Goal: Task Accomplishment & Management: Manage account settings

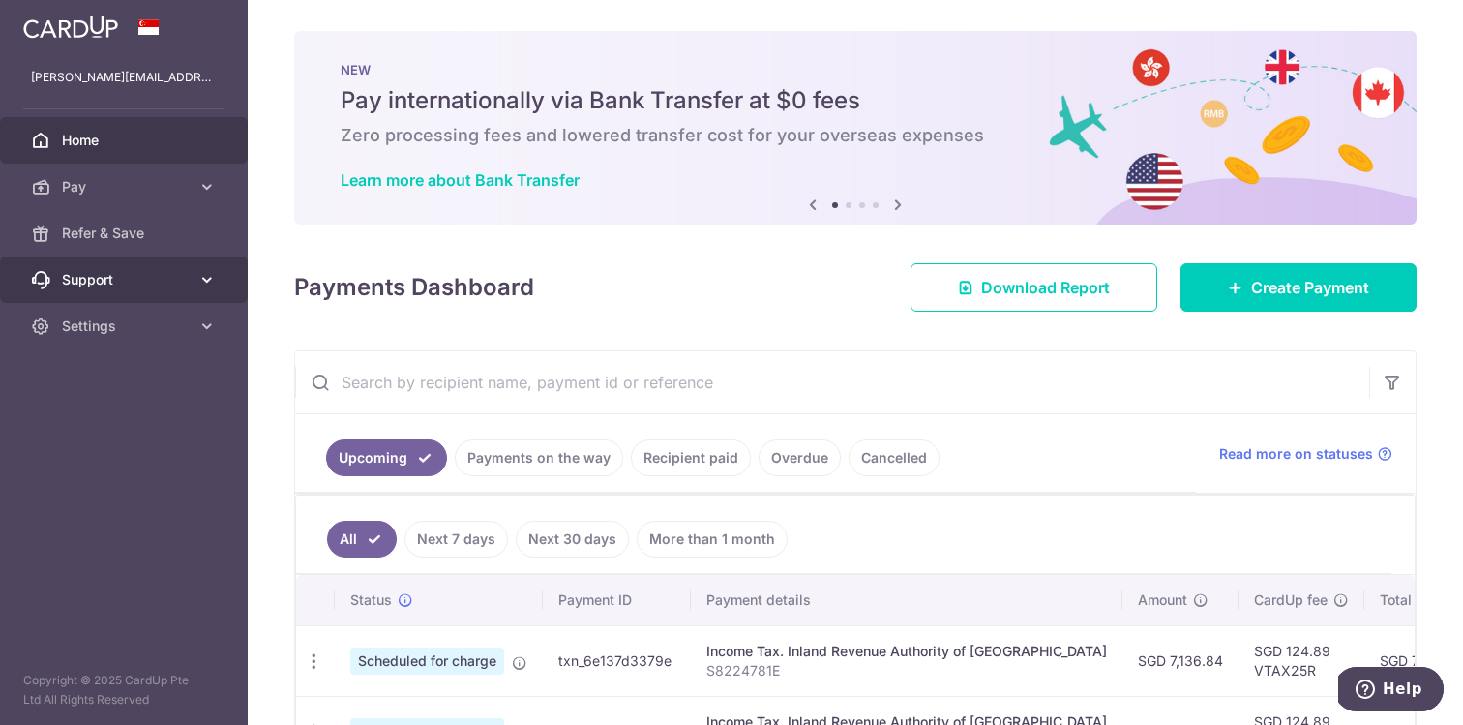
scroll to position [14, 0]
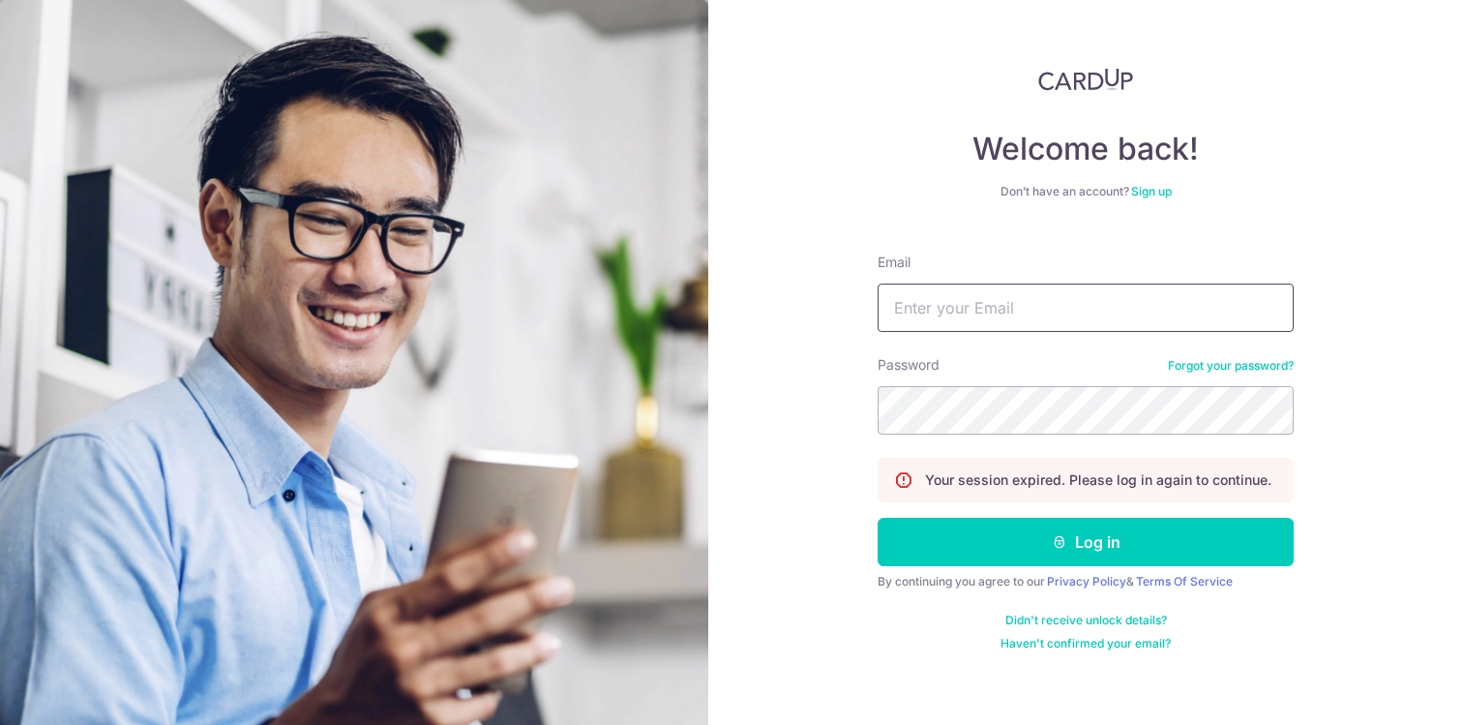
click at [1043, 317] on input "Email" at bounding box center [1086, 308] width 416 height 48
type input "l"
type input "[PERSON_NAME][EMAIL_ADDRESS][DOMAIN_NAME]"
click at [878, 518] on button "Log in" at bounding box center [1086, 542] width 416 height 48
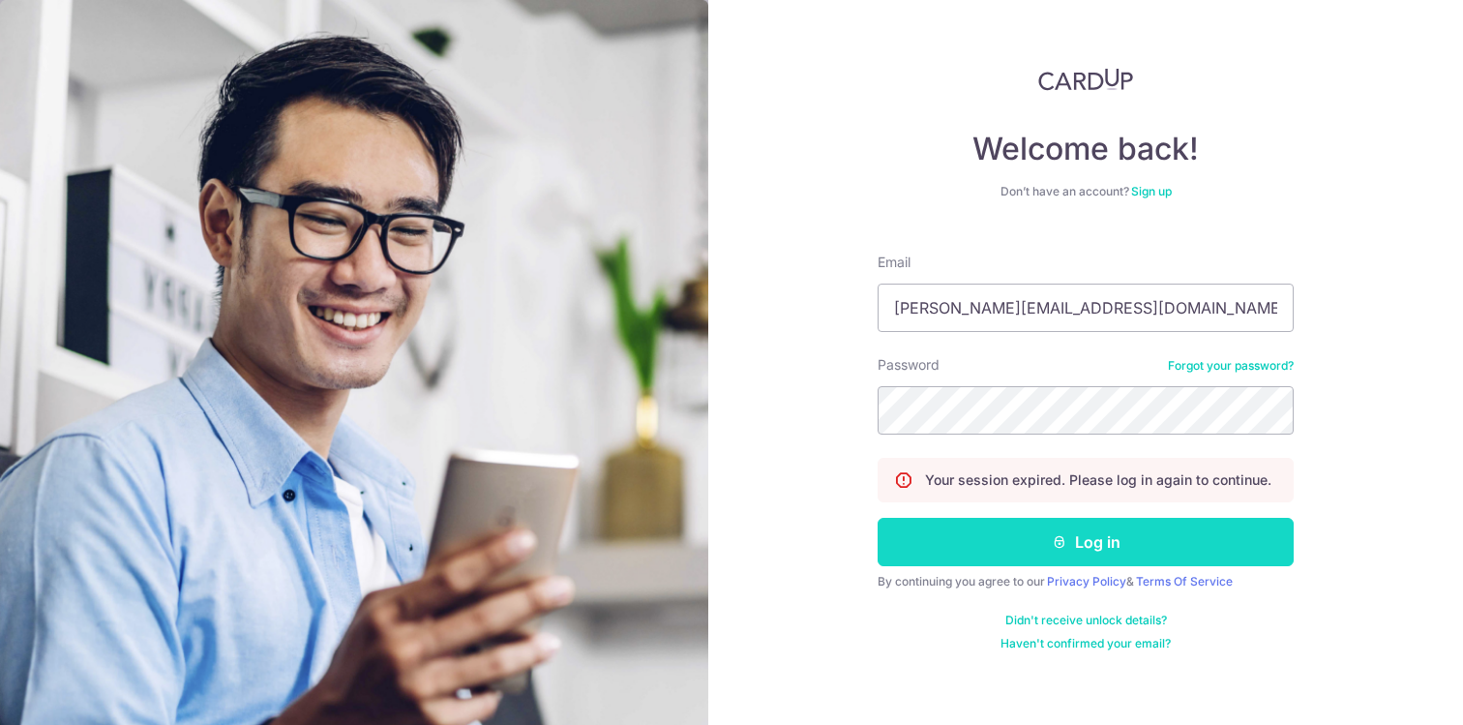
click at [1097, 536] on button "Log in" at bounding box center [1086, 542] width 416 height 48
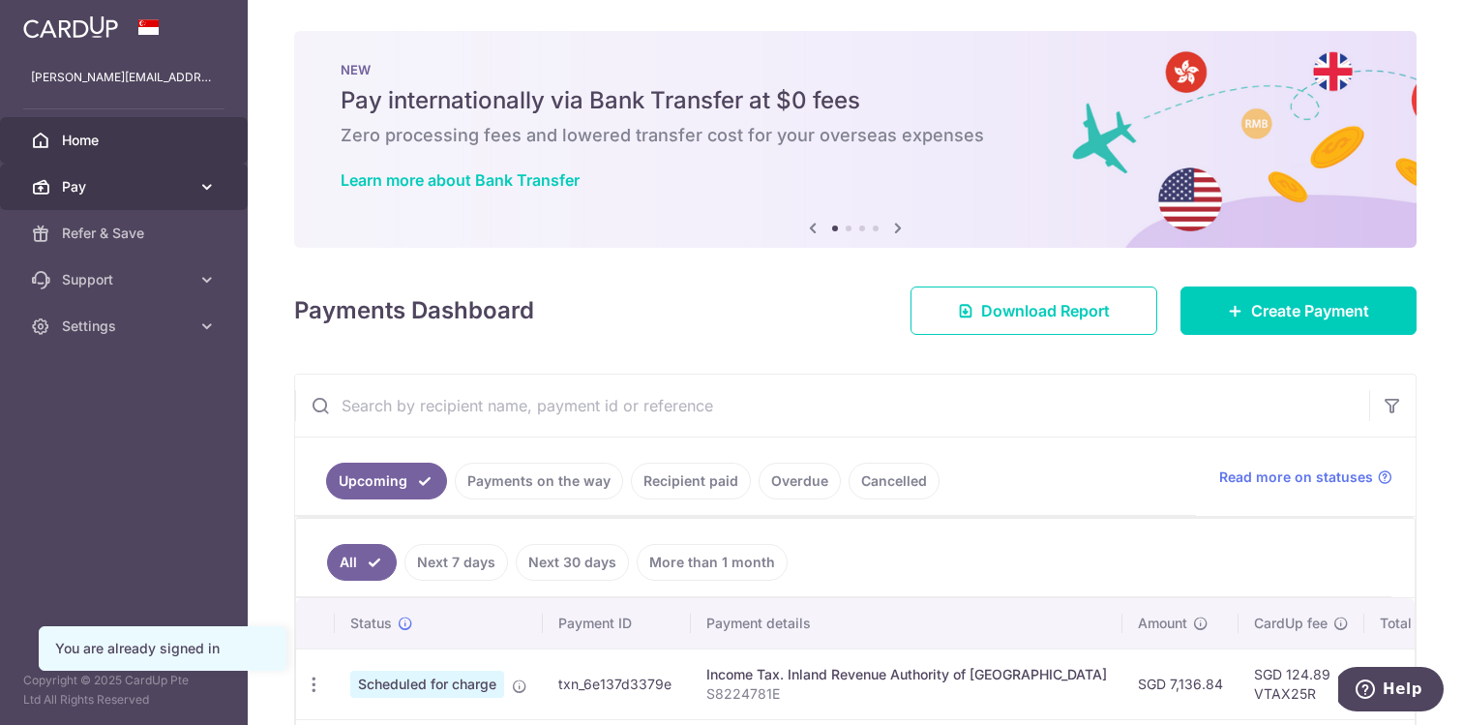
click at [154, 194] on span "Pay" at bounding box center [126, 186] width 128 height 19
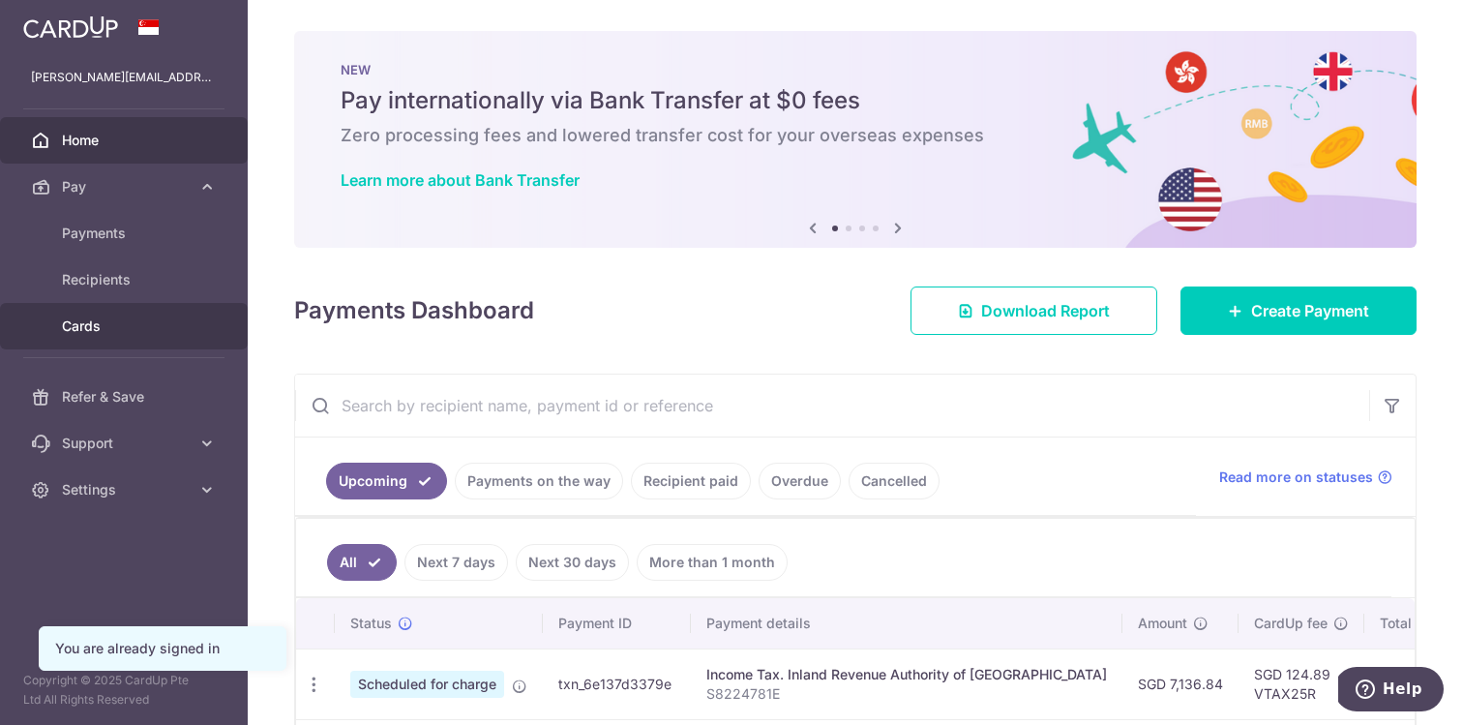
click at [130, 324] on span "Cards" at bounding box center [126, 325] width 128 height 19
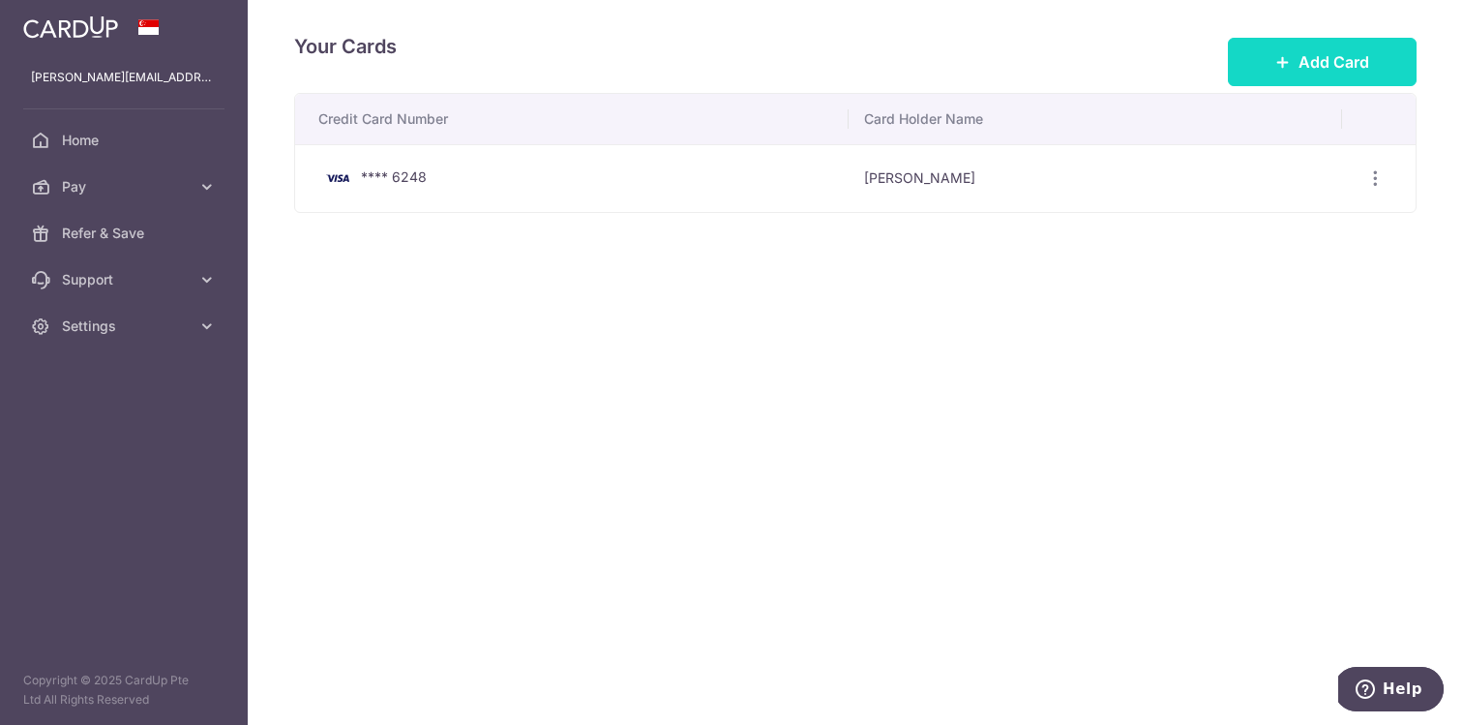
click at [1308, 41] on button "Add Card" at bounding box center [1322, 62] width 189 height 48
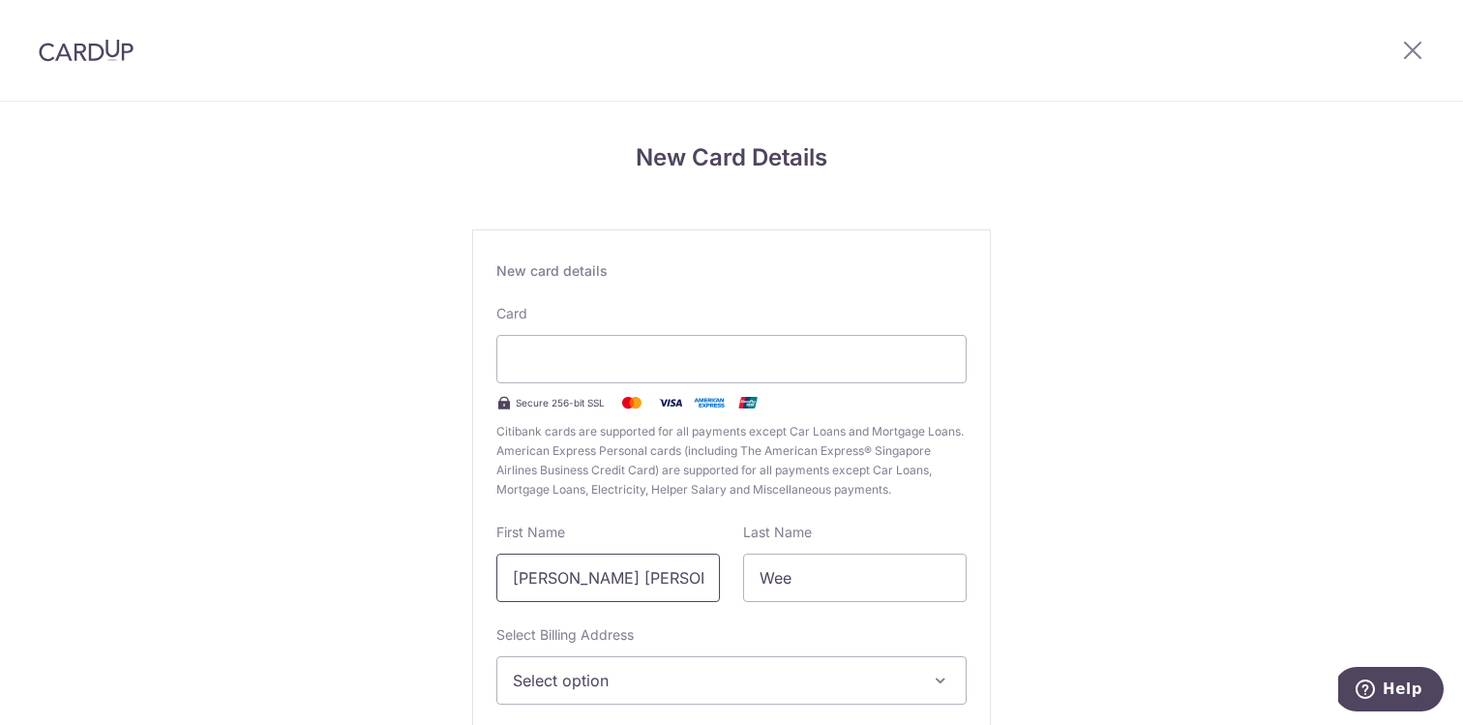
click at [677, 583] on input "Kheng Yong, Alvin" at bounding box center [609, 578] width 224 height 48
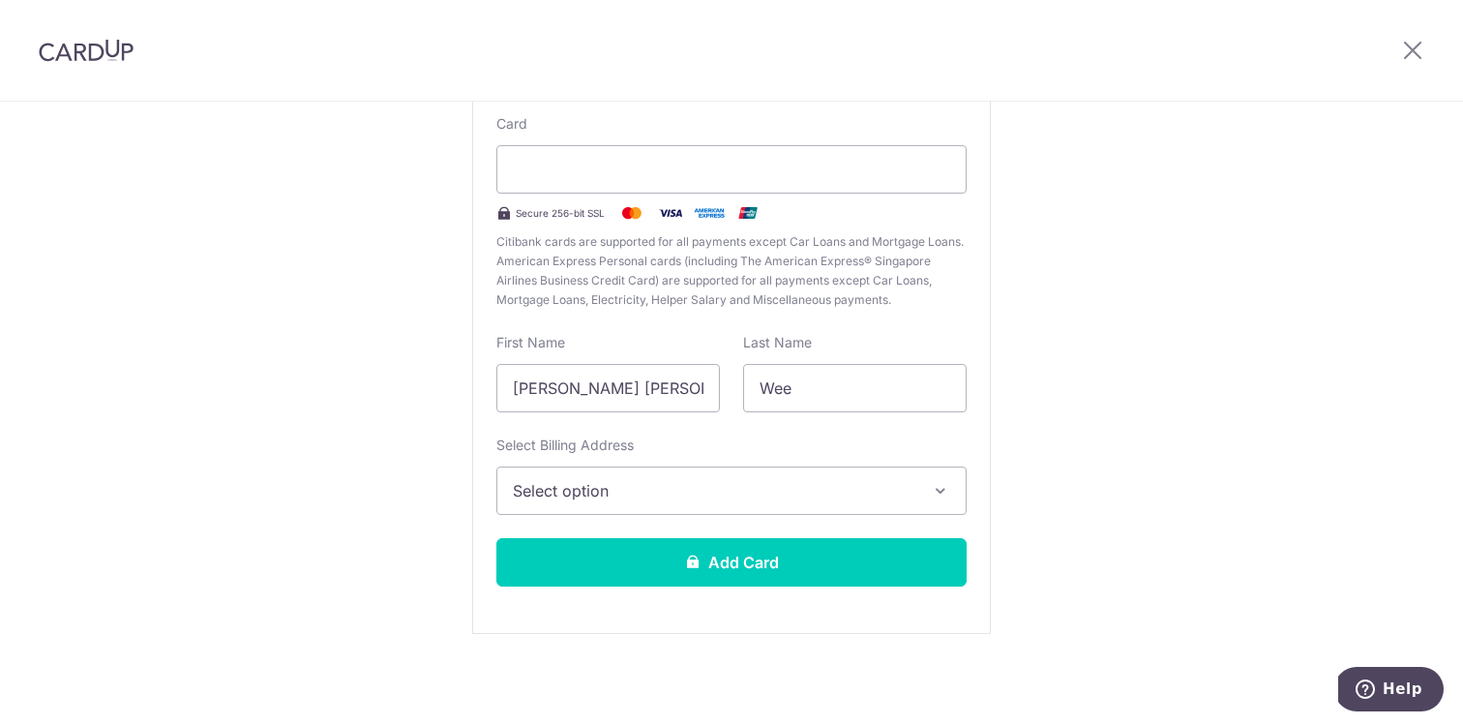
click at [676, 481] on span "Select option" at bounding box center [714, 490] width 403 height 23
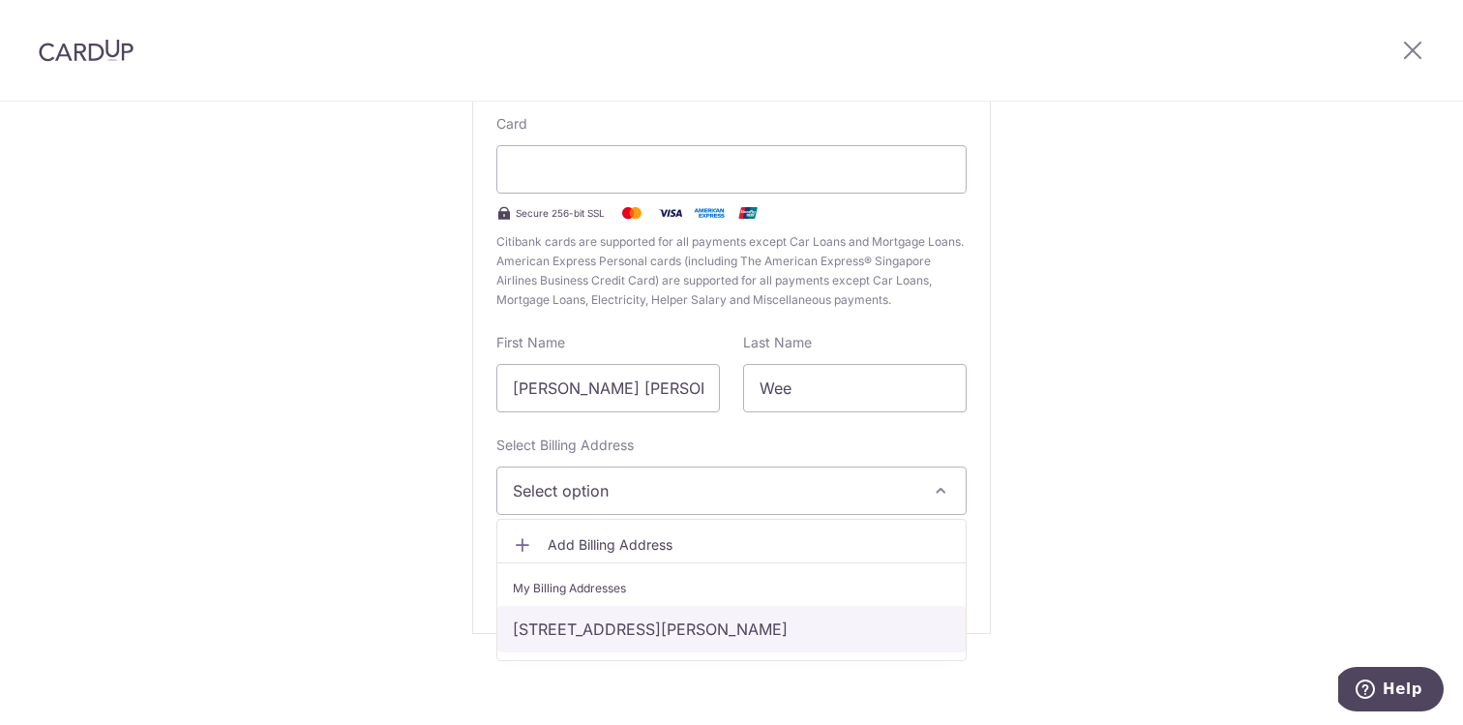
click at [672, 626] on link "10E Braddell Hill #19-20, Singapore, Singapore-579724" at bounding box center [731, 629] width 468 height 46
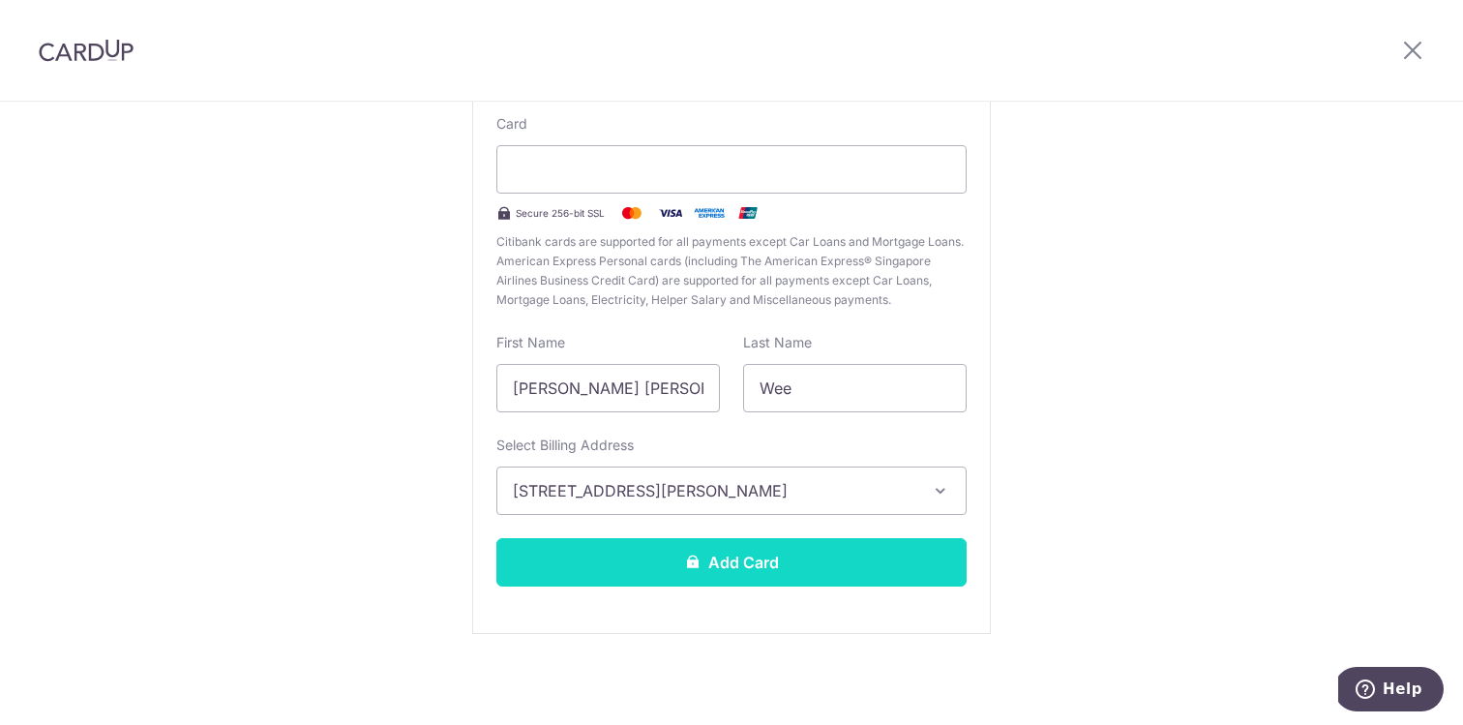
click at [680, 572] on button "Add Card" at bounding box center [732, 562] width 470 height 48
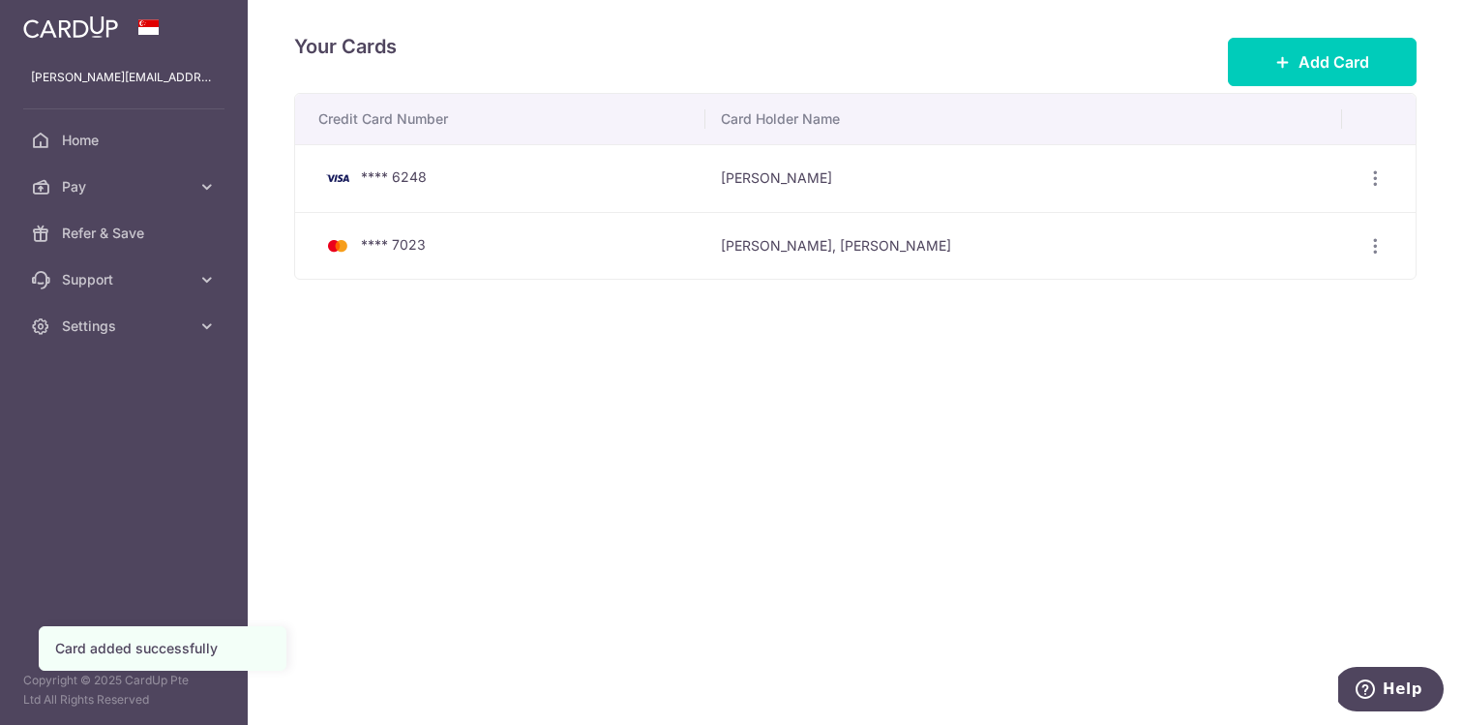
click at [1252, 519] on div "Your Cards Add Card Credit Card Number Card Holder Name **** 6248 [PERSON_NAME]…" at bounding box center [856, 362] width 1216 height 725
click at [1370, 251] on icon "button" at bounding box center [1376, 246] width 20 height 20
click at [1315, 293] on span "View/Edit" at bounding box center [1311, 298] width 132 height 23
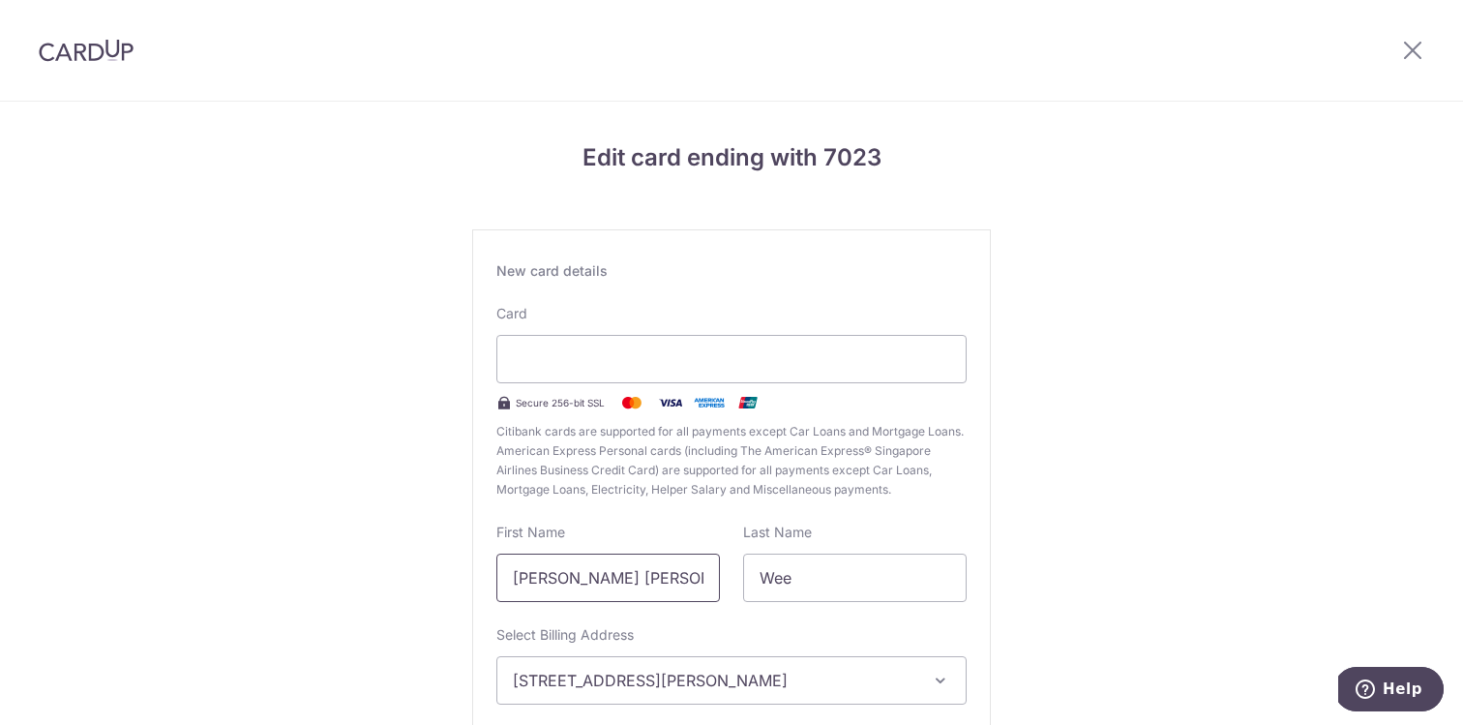
click at [621, 579] on input "Kheng Yong, Alvin" at bounding box center [609, 578] width 224 height 48
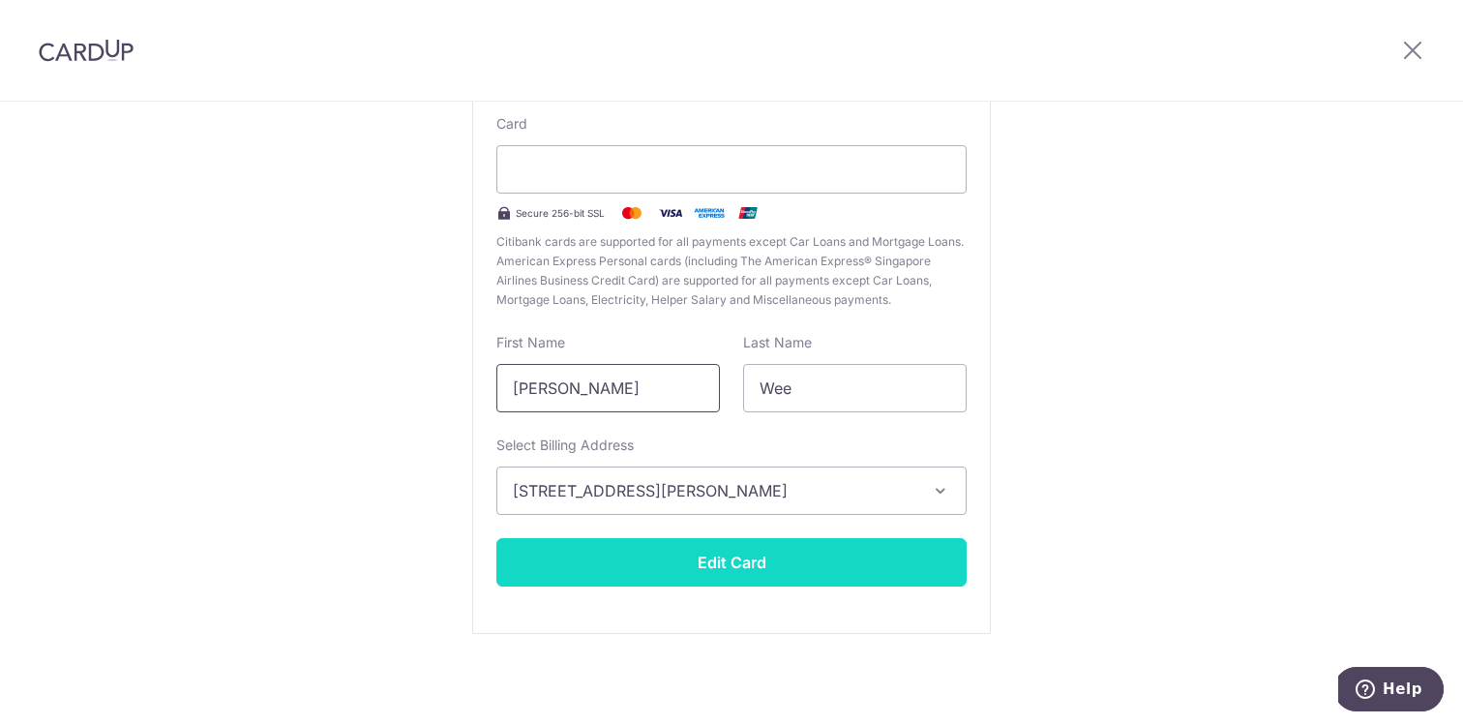
type input "Alvin"
click at [802, 572] on button "Edit Card" at bounding box center [732, 562] width 470 height 48
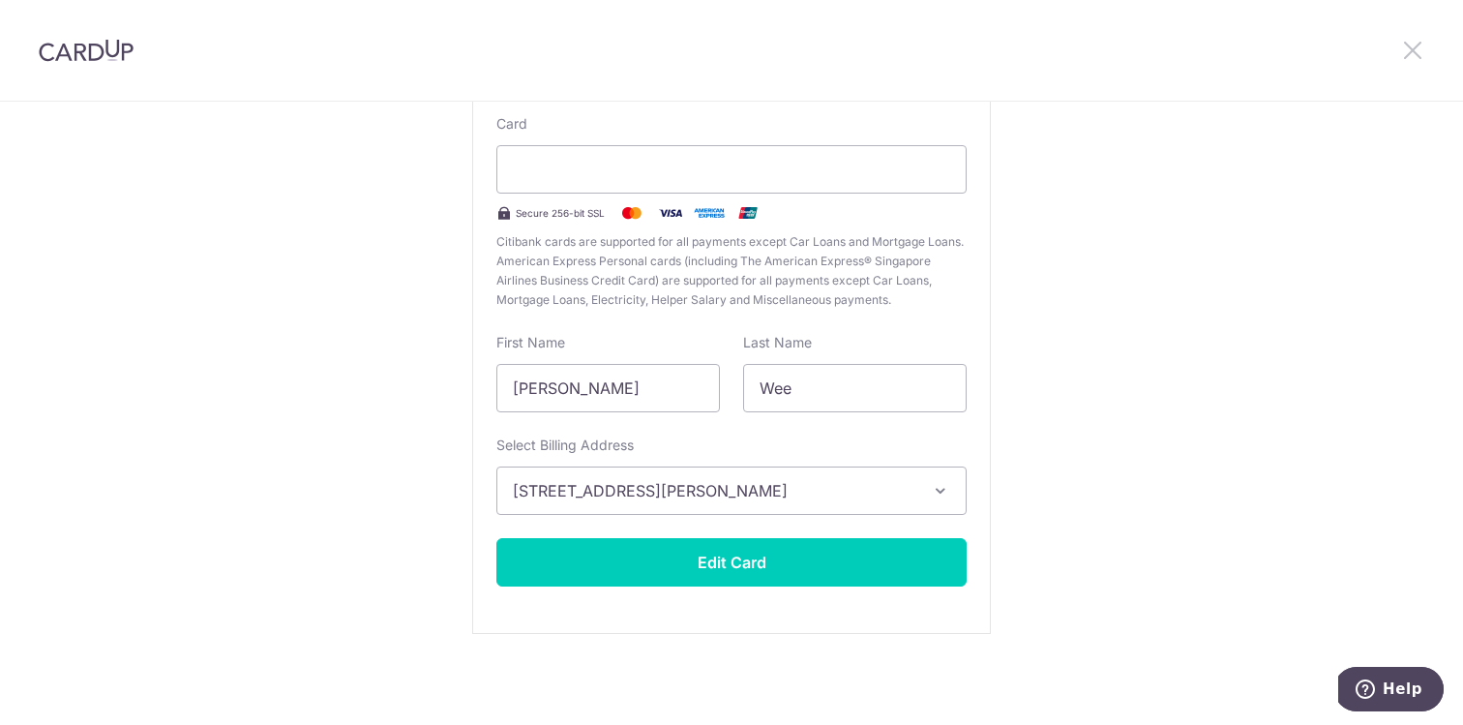
click at [1414, 52] on icon at bounding box center [1412, 50] width 23 height 24
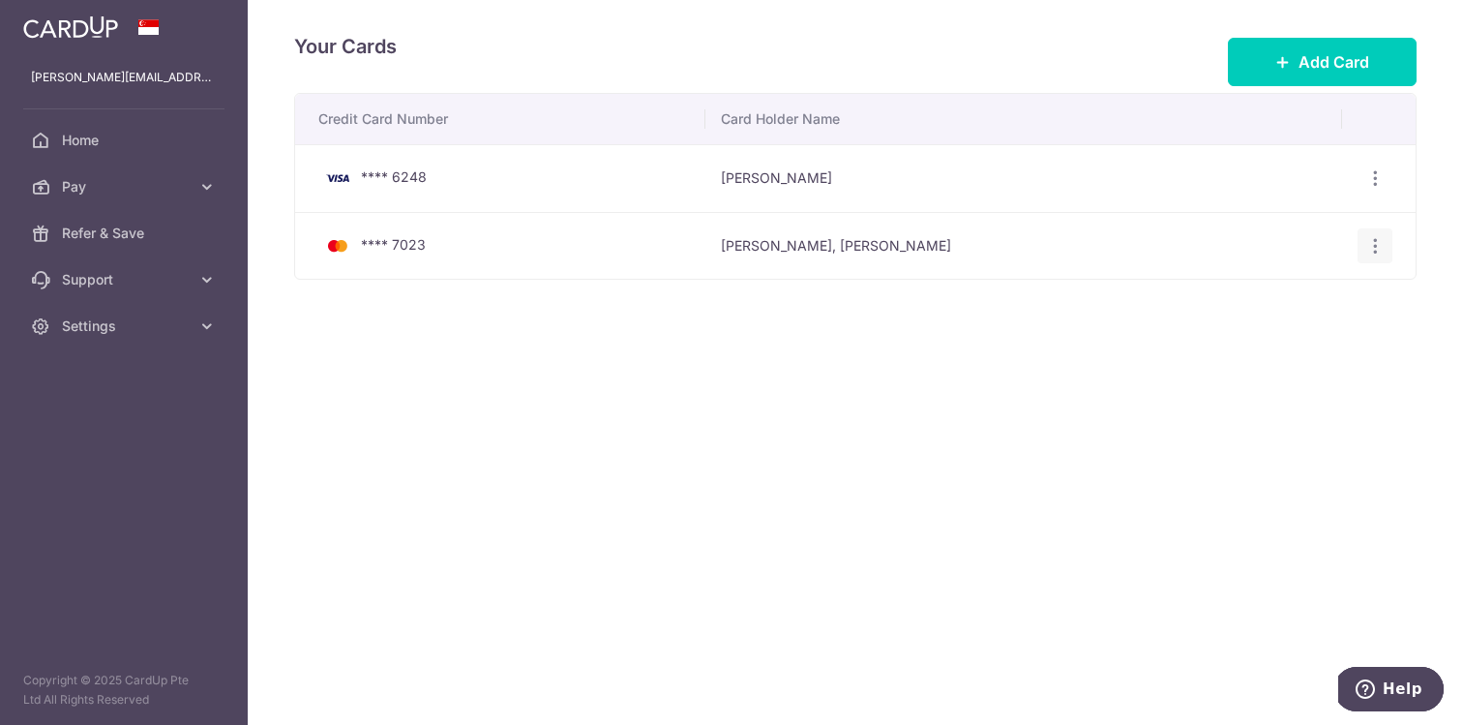
click at [1375, 238] on icon "button" at bounding box center [1376, 246] width 20 height 20
click at [1315, 359] on link "Delete" at bounding box center [1290, 345] width 201 height 46
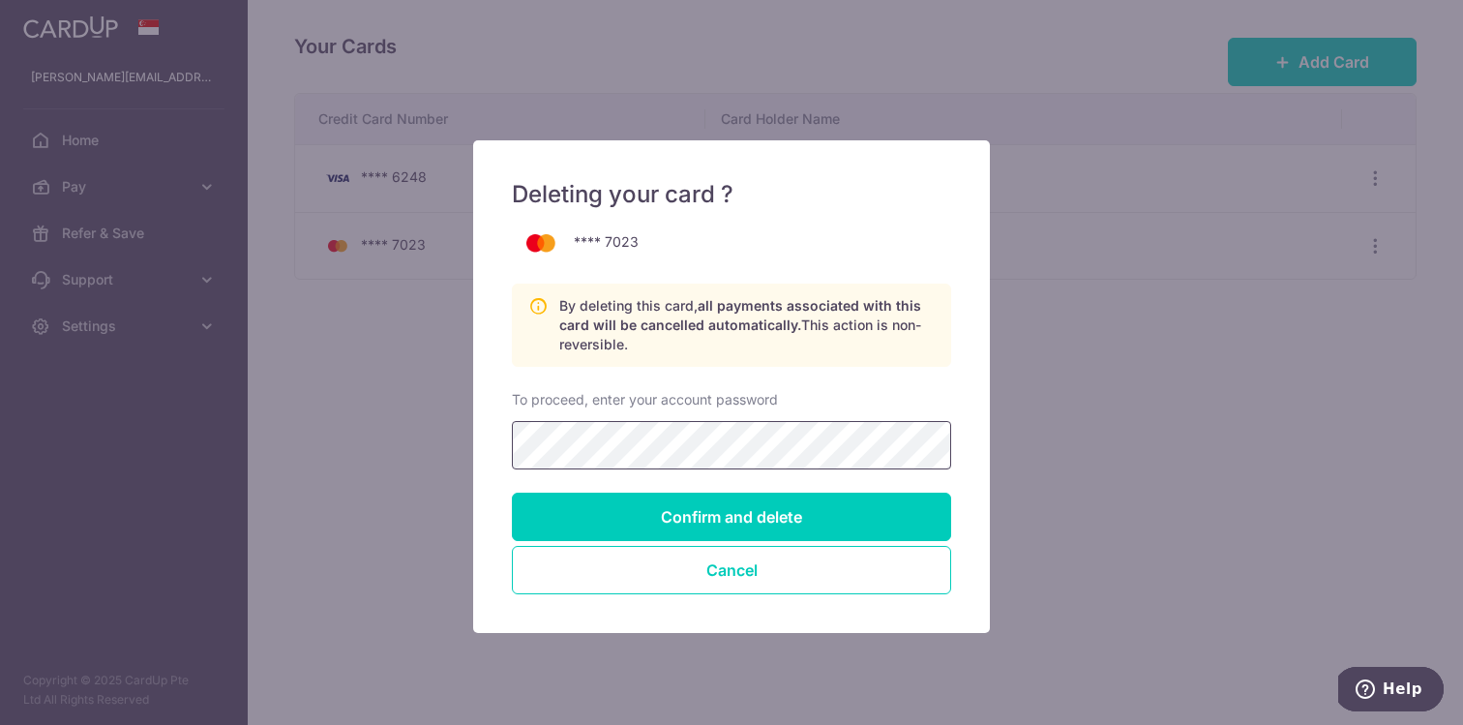
click at [512, 493] on input "Confirm and delete" at bounding box center [731, 517] width 439 height 48
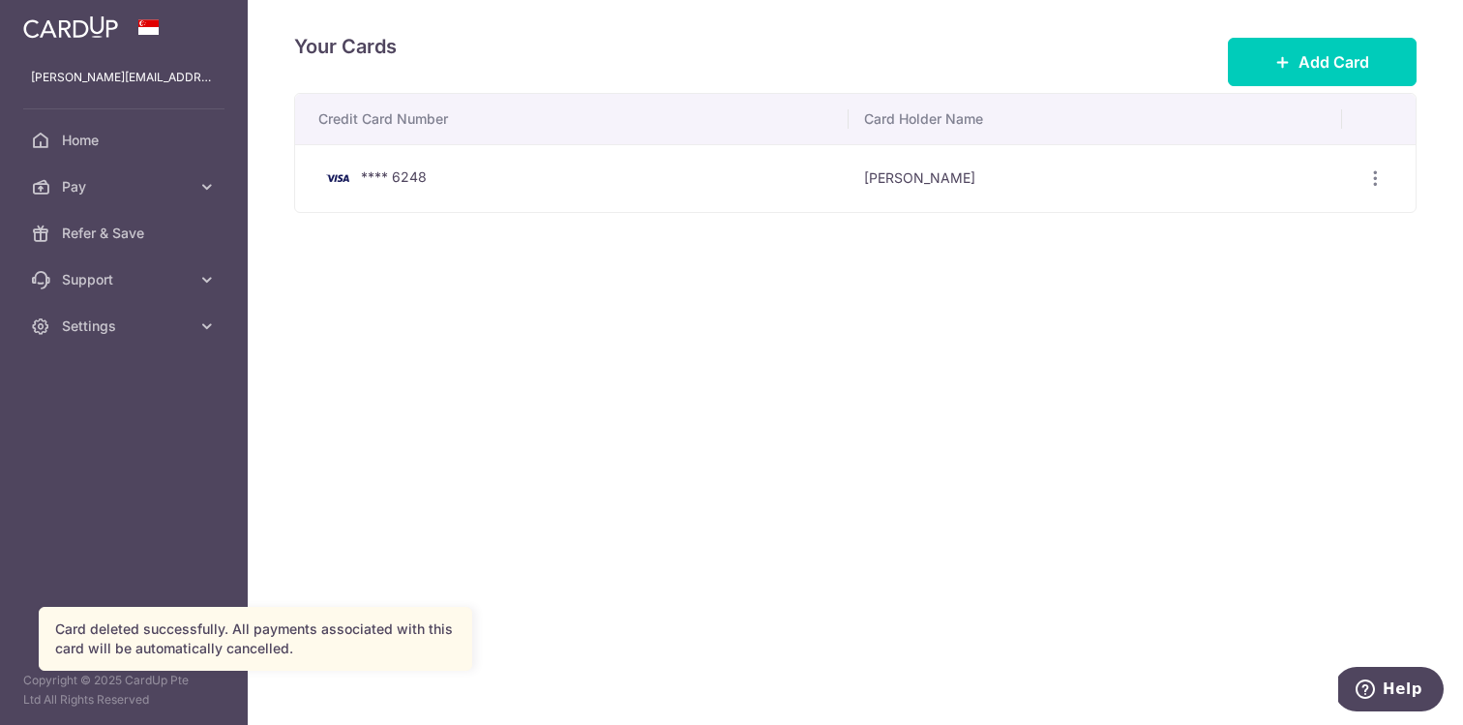
click at [901, 465] on div "Your Cards Add Card Credit Card Number Card Holder Name **** 6248 Alvin Wee Vie…" at bounding box center [856, 362] width 1216 height 725
click at [136, 152] on link "Home" at bounding box center [124, 140] width 248 height 46
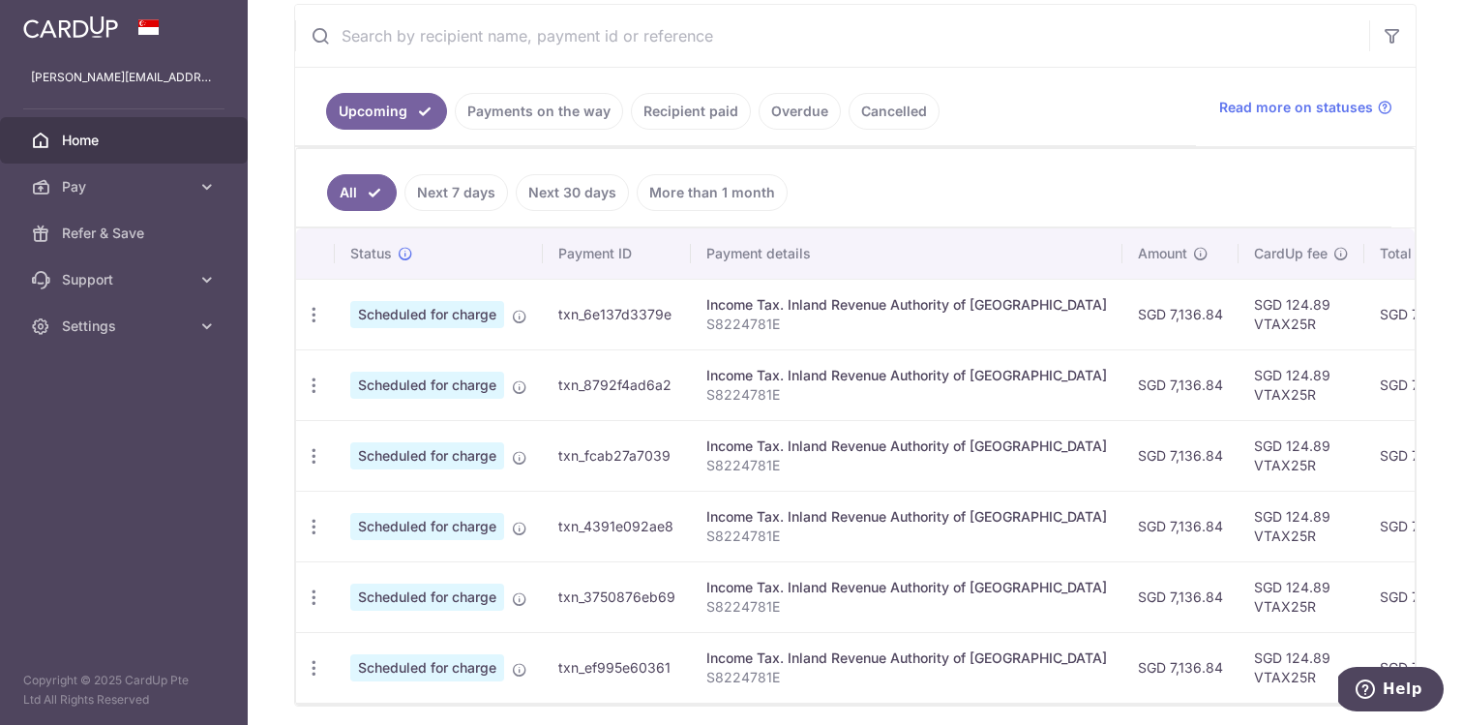
scroll to position [276, 0]
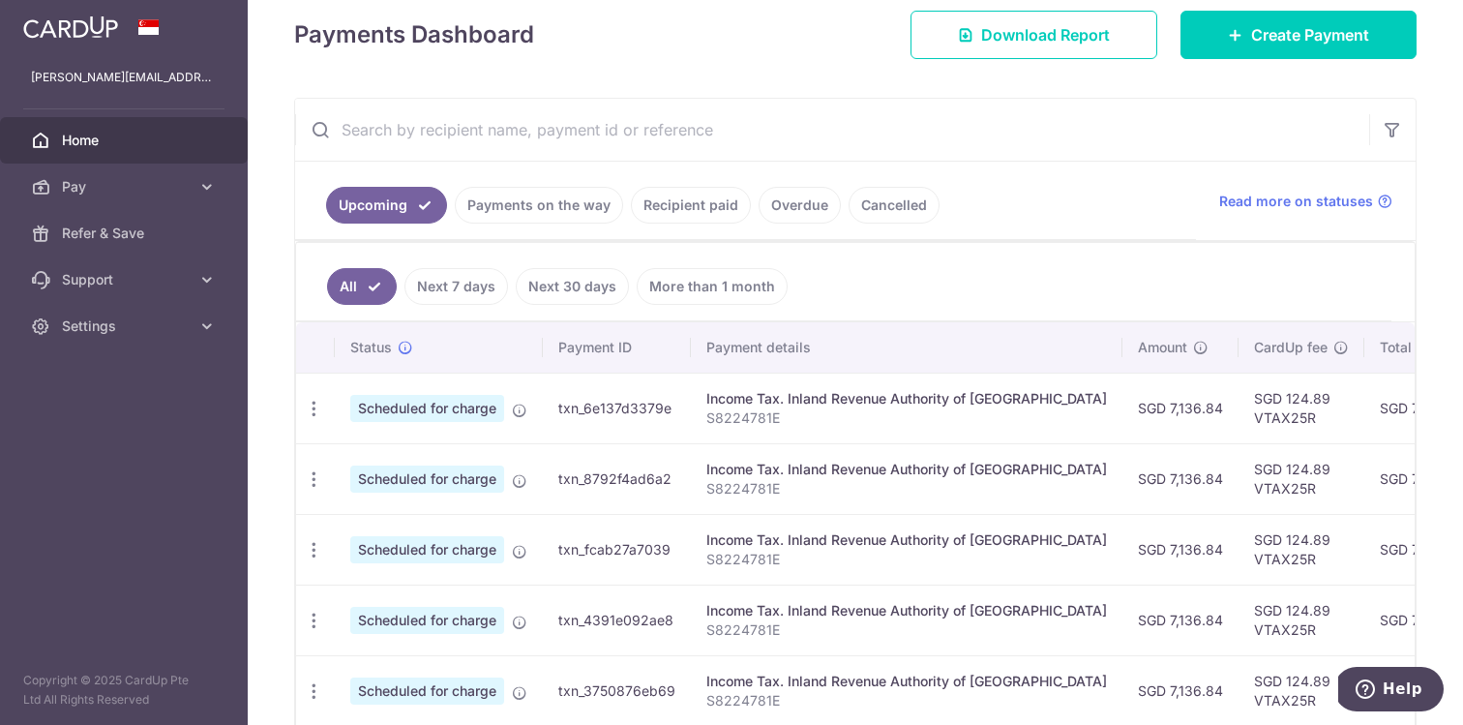
click at [935, 422] on p "S8224781E" at bounding box center [907, 417] width 401 height 19
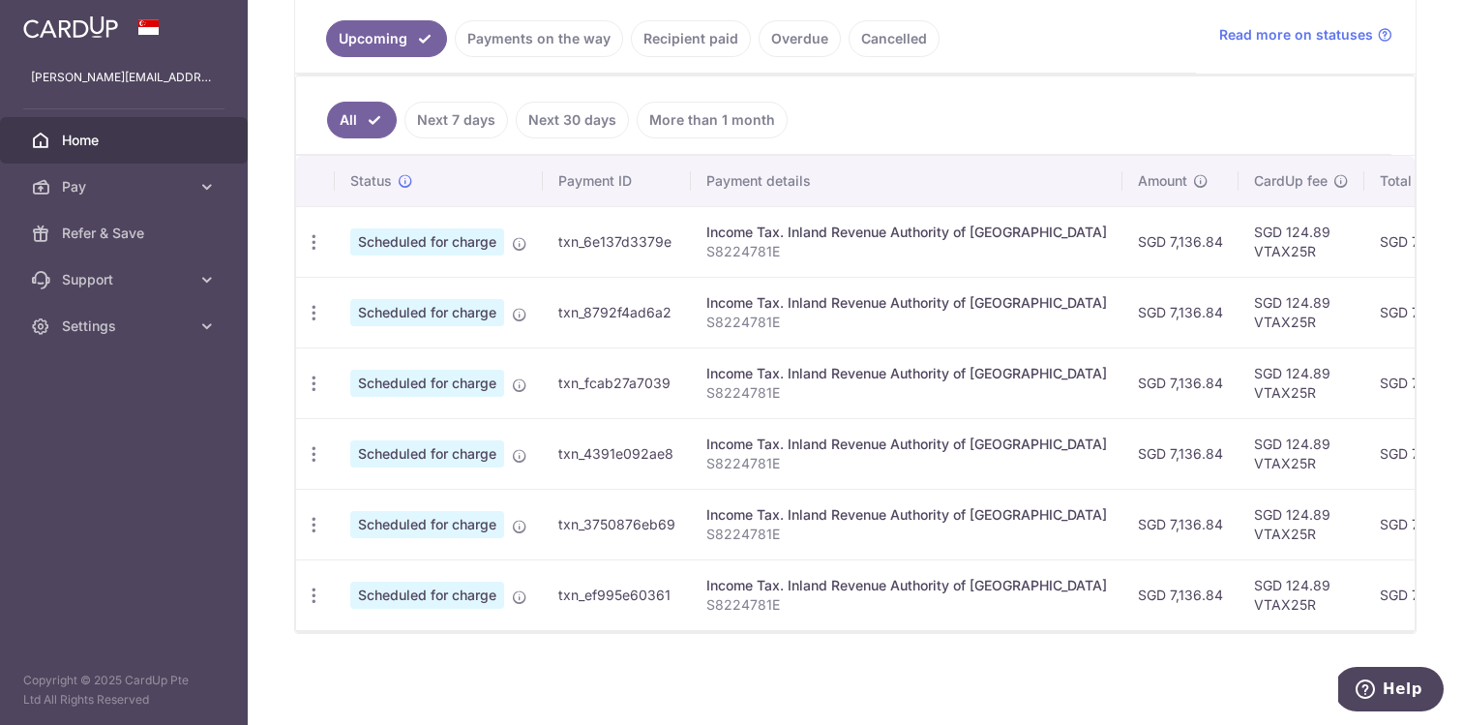
click at [979, 597] on p "S8224781E" at bounding box center [907, 604] width 401 height 19
click at [215, 184] on icon at bounding box center [206, 186] width 19 height 19
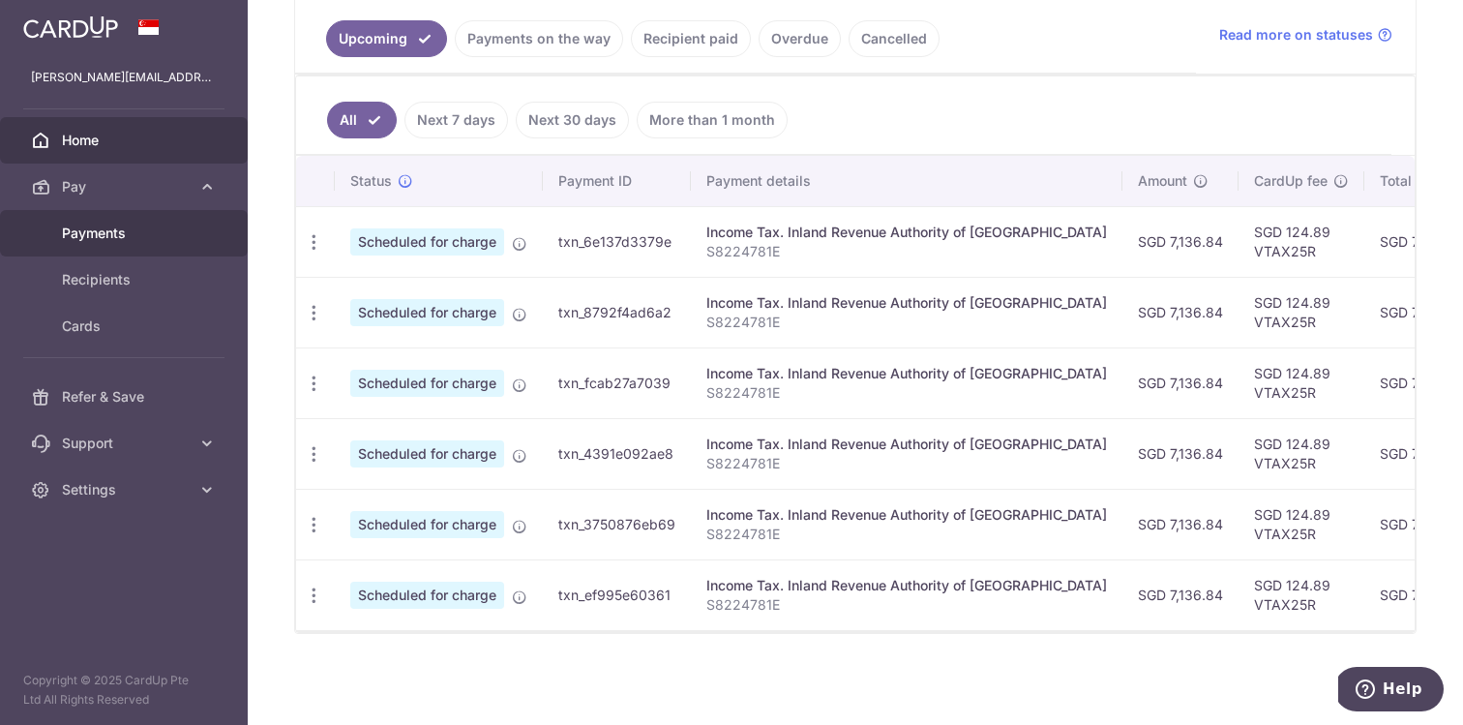
click at [181, 234] on span "Payments" at bounding box center [126, 233] width 128 height 19
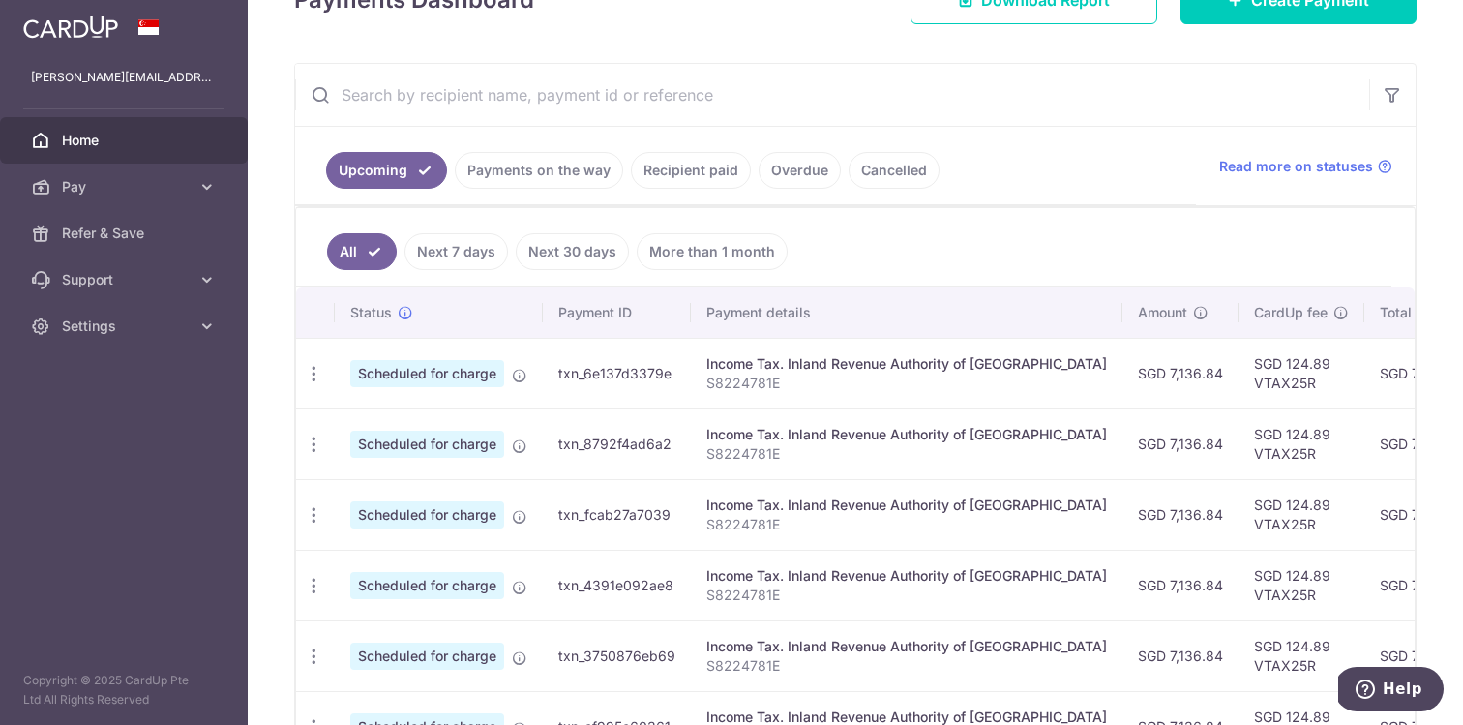
scroll to position [413, 0]
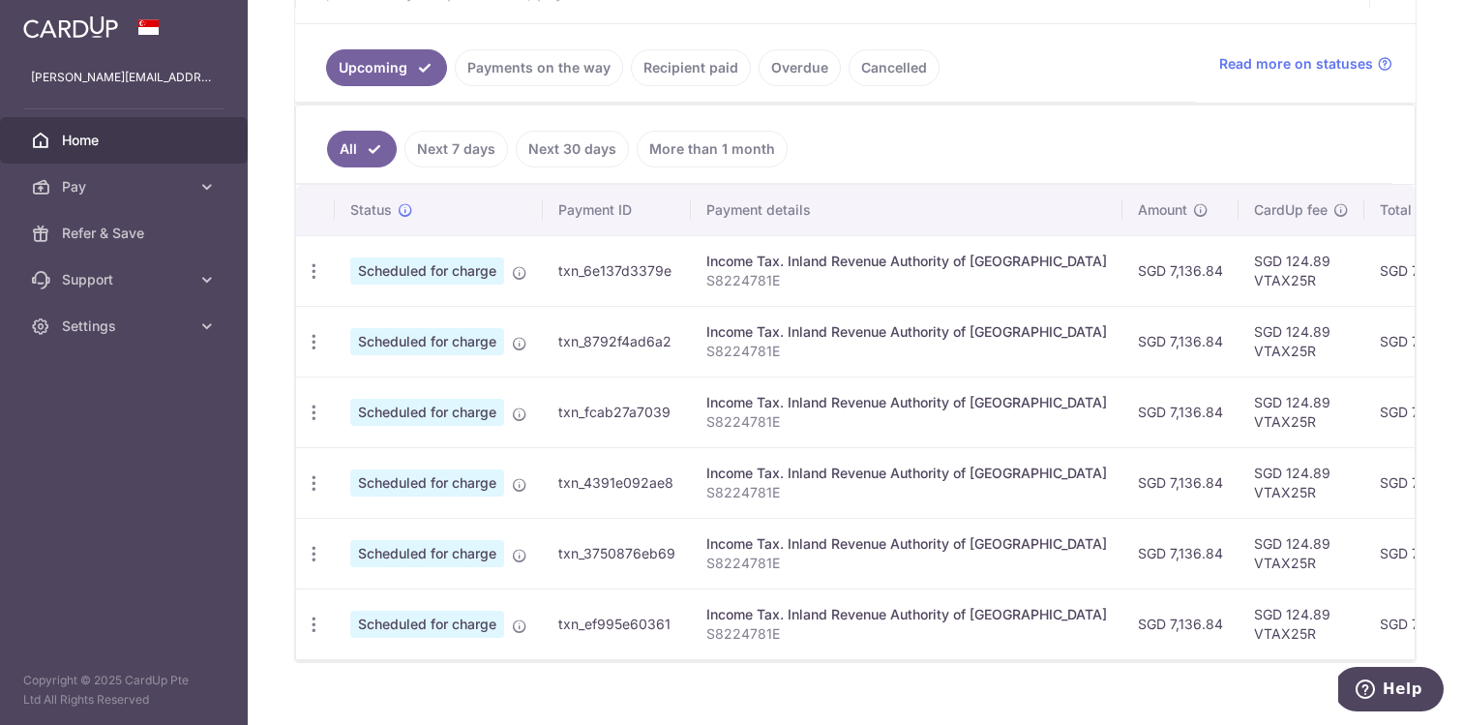
click at [691, 287] on td "Income Tax. Inland Revenue Authority of [GEOGRAPHIC_DATA] S8224781E" at bounding box center [907, 270] width 432 height 71
click at [318, 274] on icon "button" at bounding box center [314, 271] width 20 height 20
click at [437, 321] on span "Update payment" at bounding box center [417, 324] width 132 height 23
radio input "true"
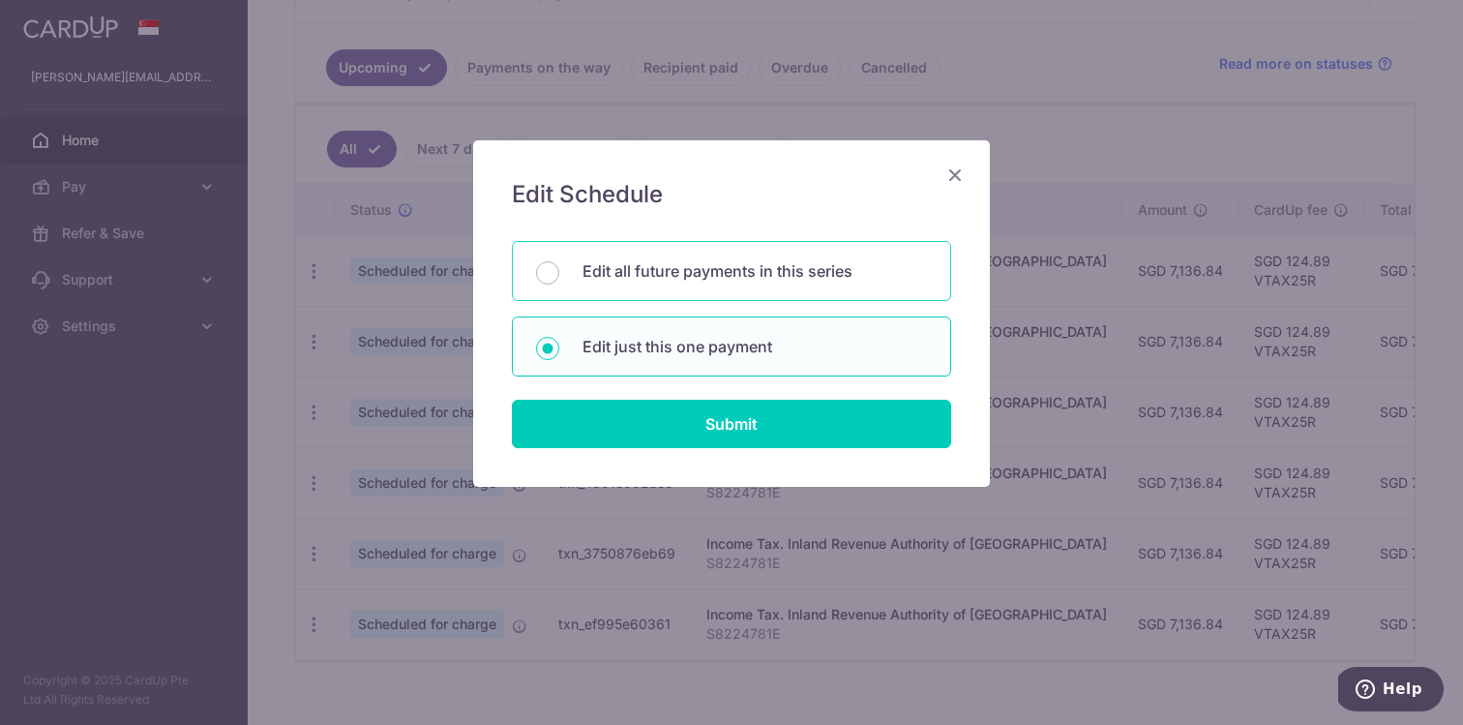
click at [876, 258] on div "Edit all future payments in this series" at bounding box center [731, 271] width 439 height 60
radio input "true"
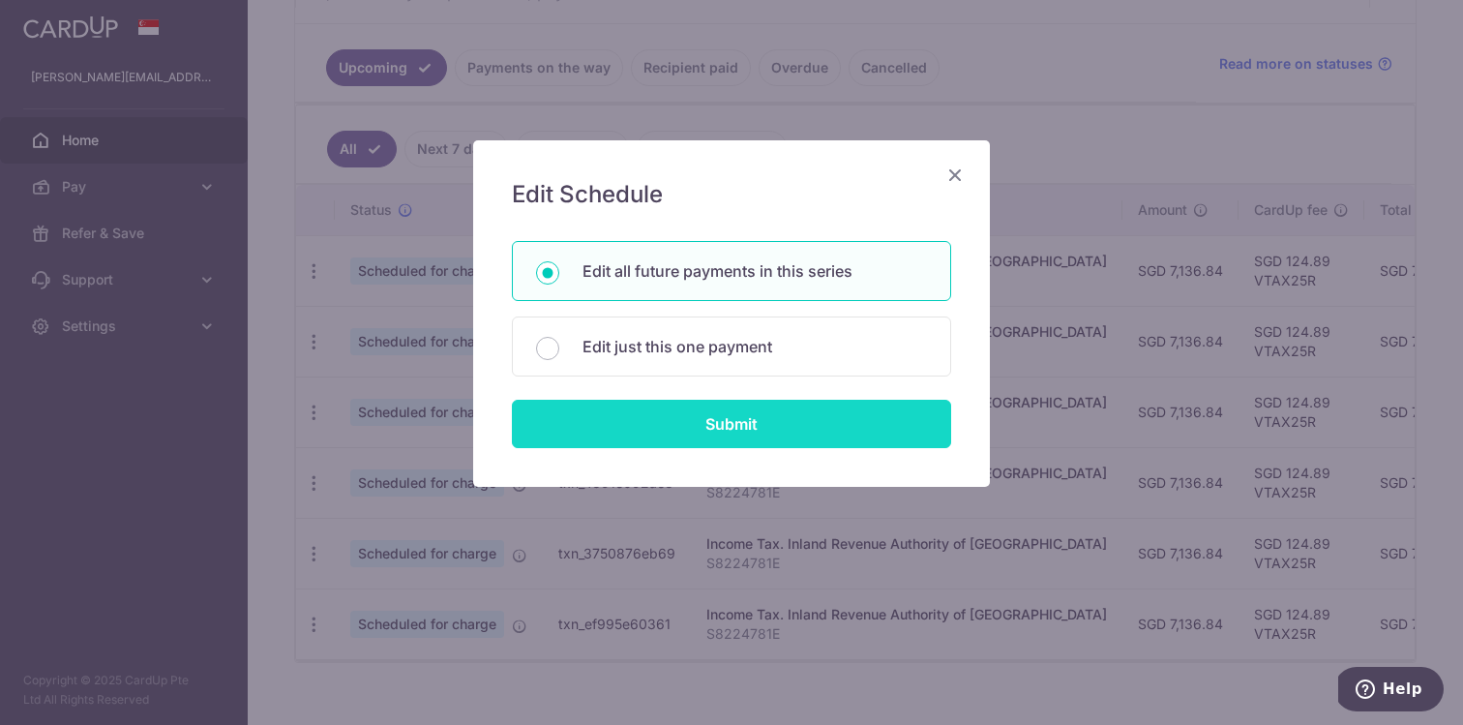
click at [823, 433] on input "Submit" at bounding box center [731, 424] width 439 height 48
radio input "true"
type input "7,136.84"
type input "S8224781E"
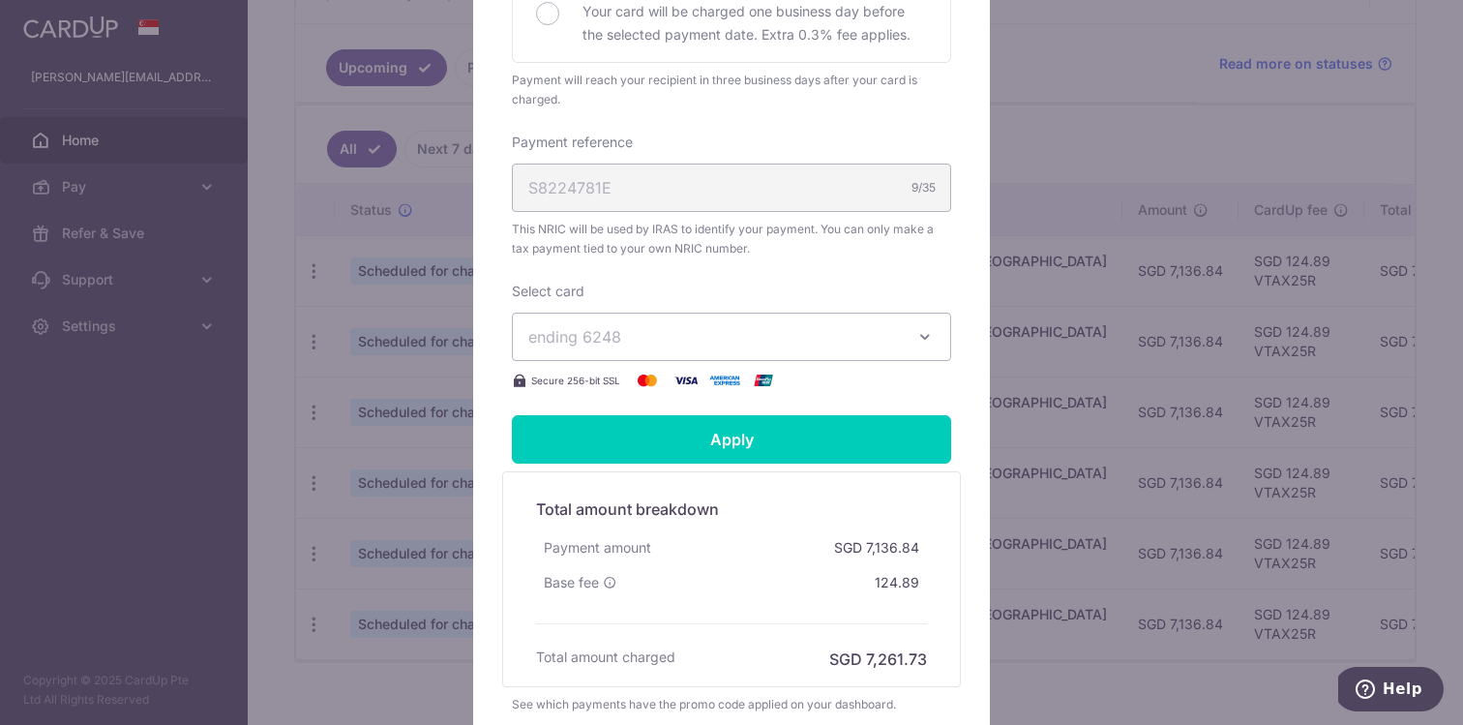
scroll to position [587, 0]
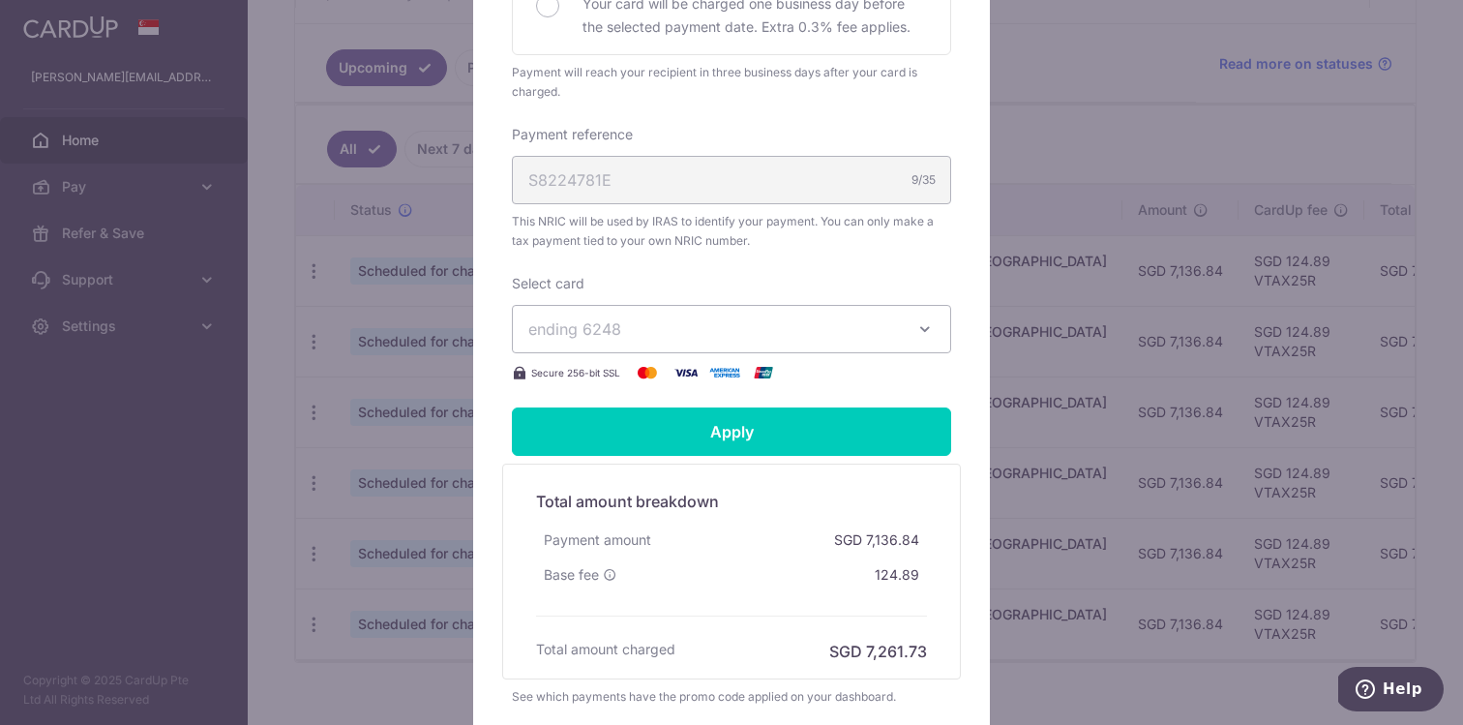
click at [835, 330] on span "ending 6248" at bounding box center [714, 328] width 372 height 23
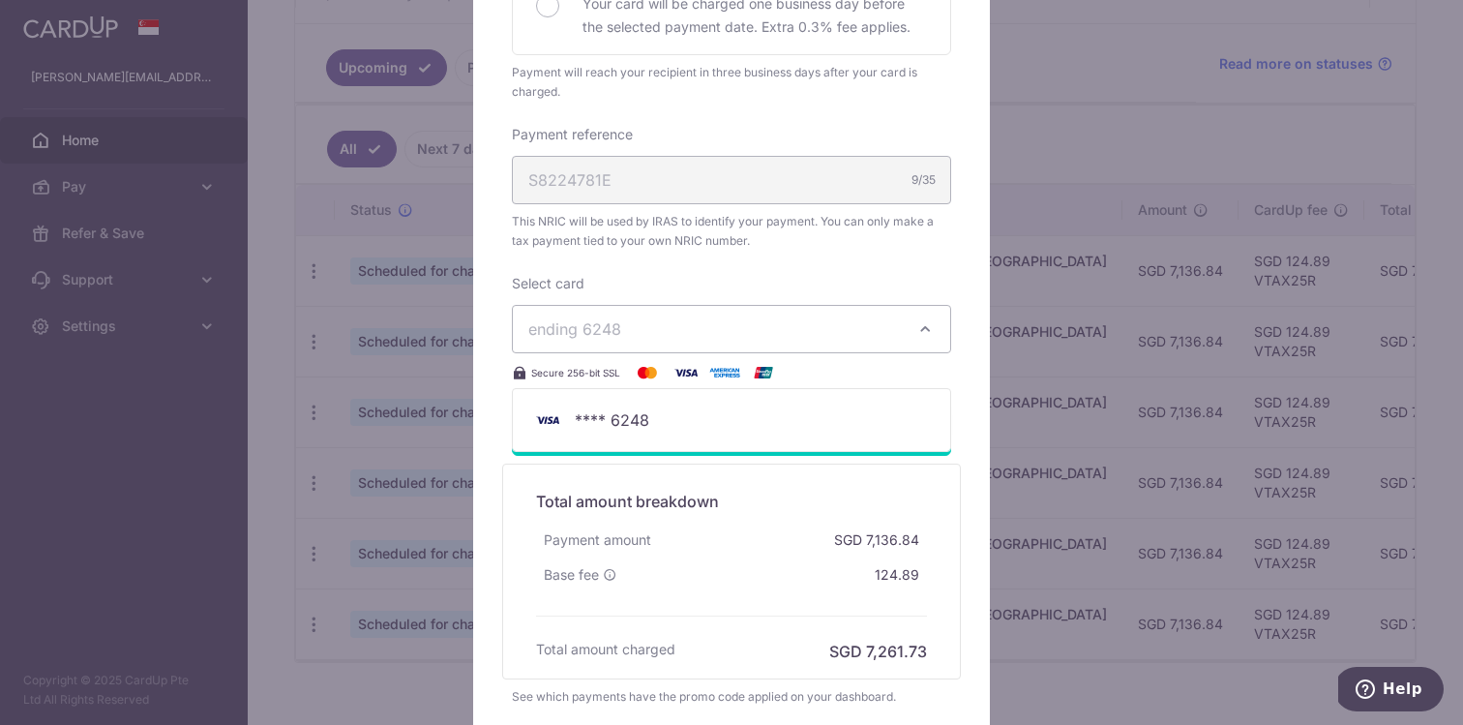
click at [834, 278] on div "Select card ending 6248 **** 6248 Secure 256-bit SSL" at bounding box center [731, 329] width 439 height 110
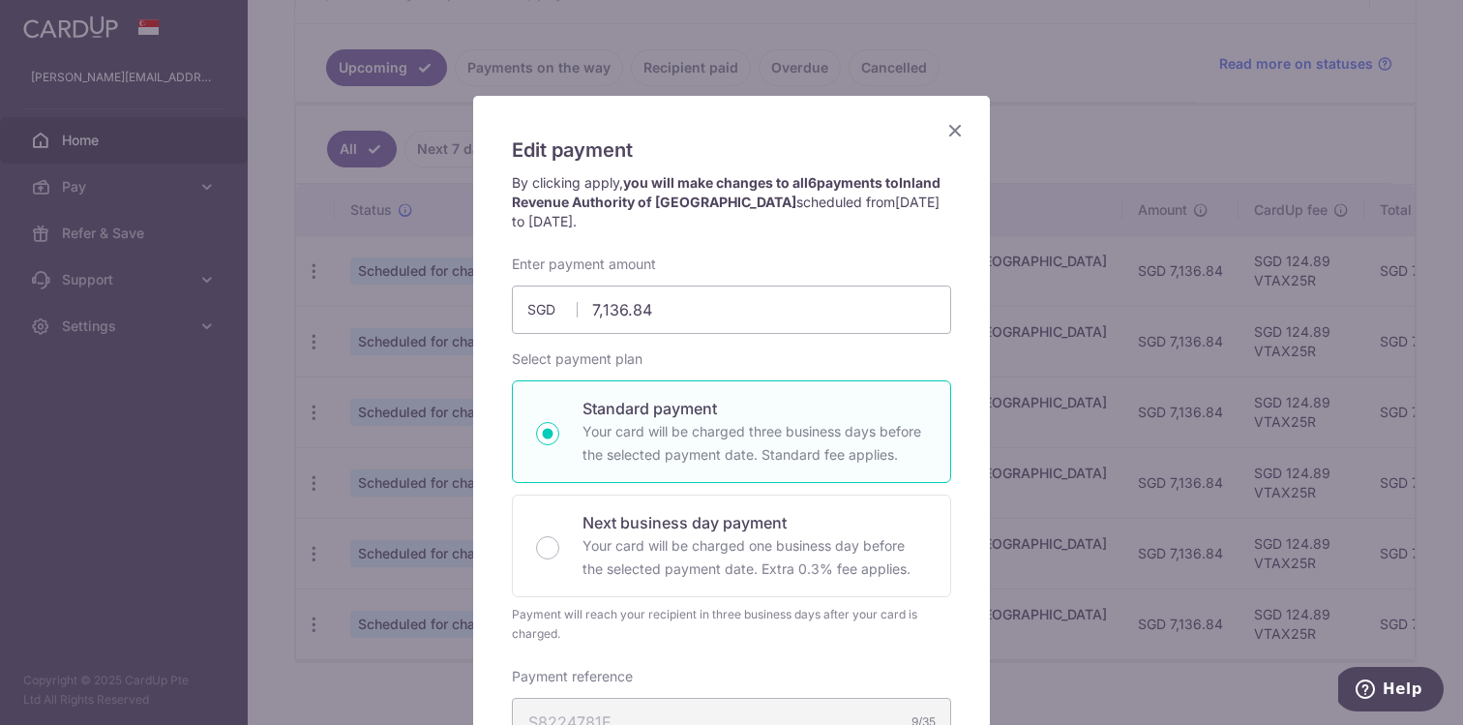
scroll to position [0, 0]
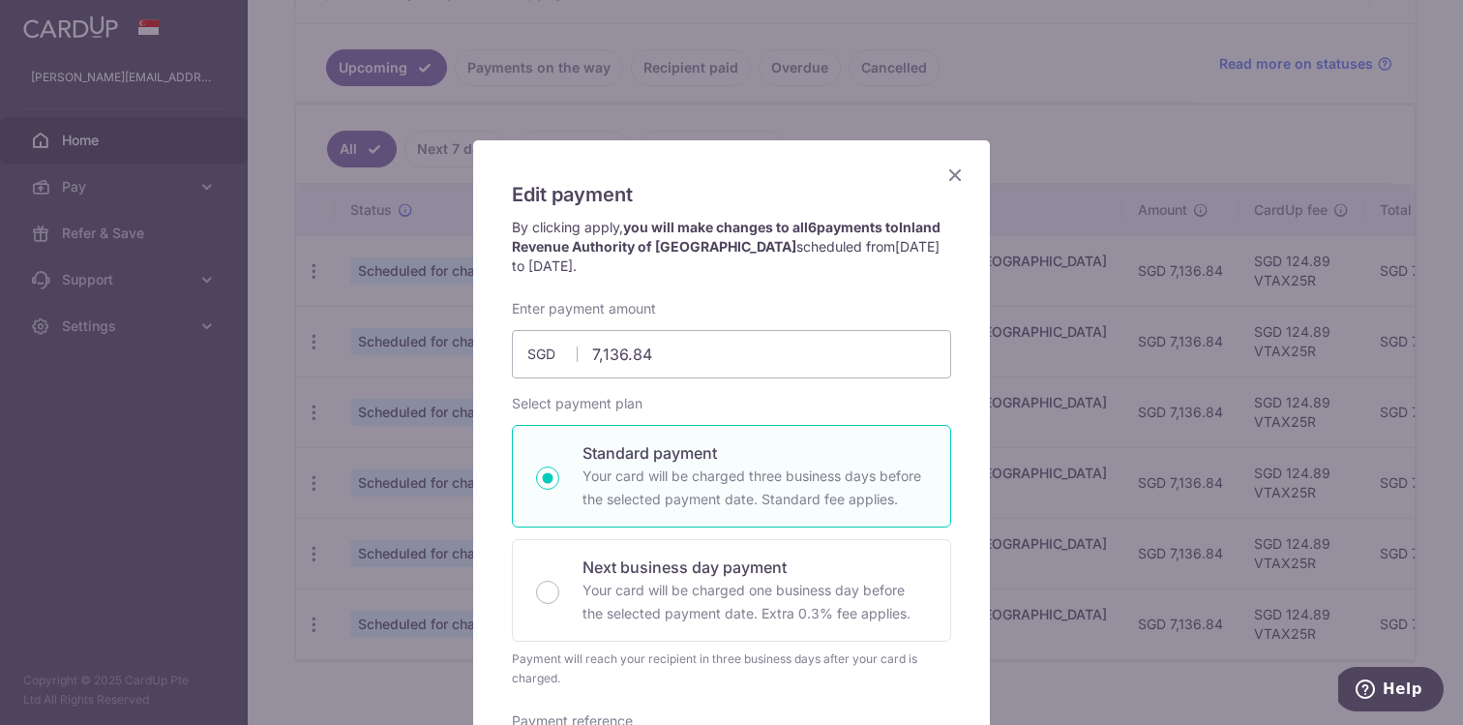
click at [943, 158] on div "Edit payment By clicking apply, you will make changes to all 6 payments to Inla…" at bounding box center [731, 735] width 517 height 1191
click at [952, 170] on icon "Close" at bounding box center [955, 175] width 23 height 24
